Goal: Information Seeking & Learning: Learn about a topic

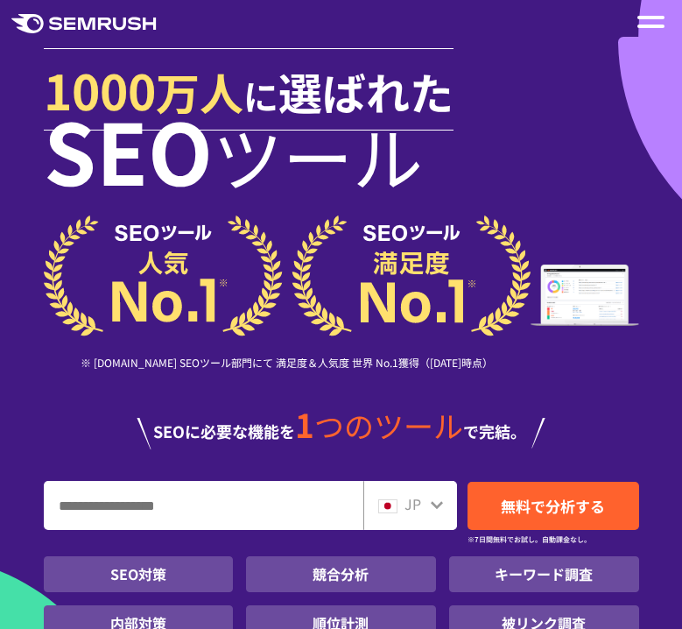
click at [251, 505] on input "URL、キーワードを入力してください" at bounding box center [204, 505] width 318 height 47
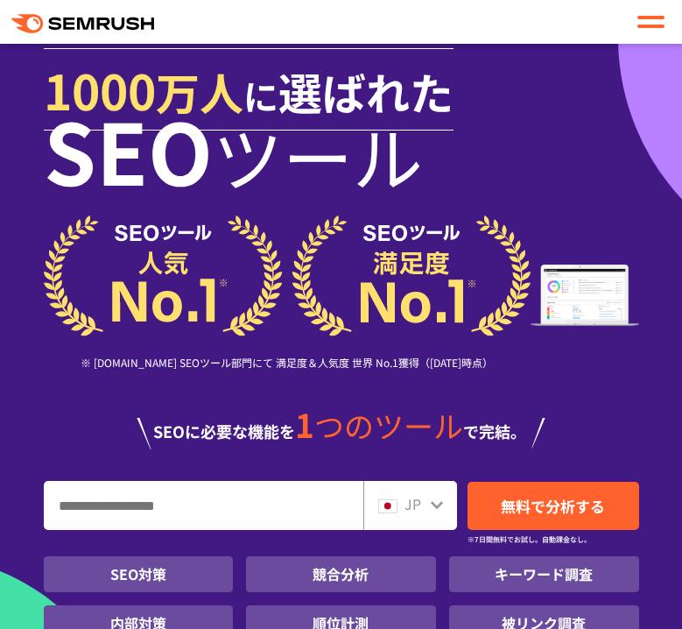
scroll to position [123, 0]
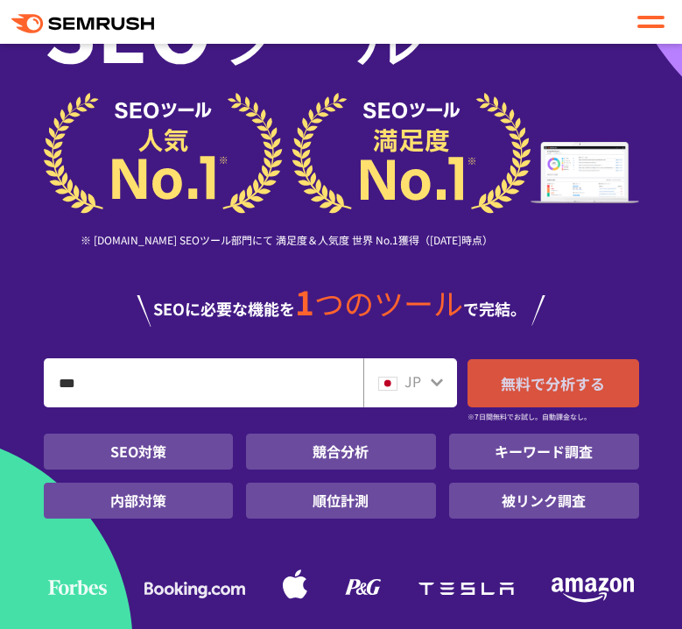
type input "***"
click at [575, 388] on span "無料で分析する" at bounding box center [553, 383] width 104 height 22
click at [508, 385] on span "無料で分析する" at bounding box center [553, 383] width 104 height 22
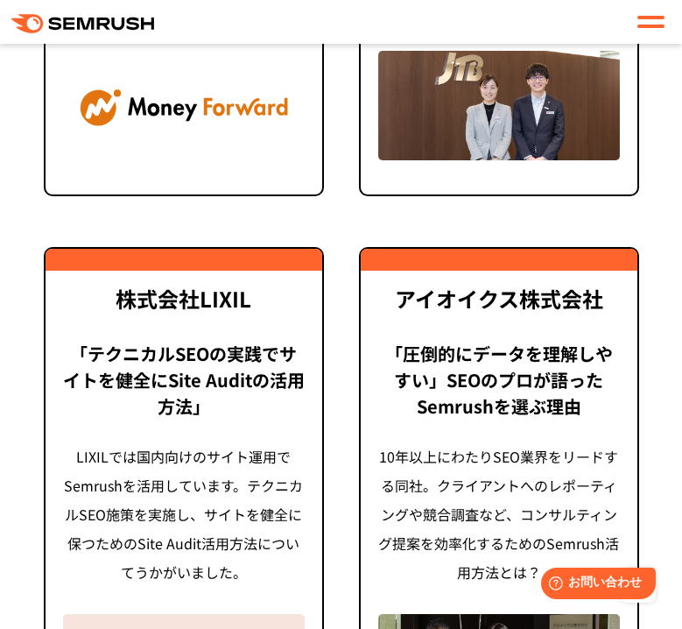
scroll to position [6375, 0]
